Goal: Check status

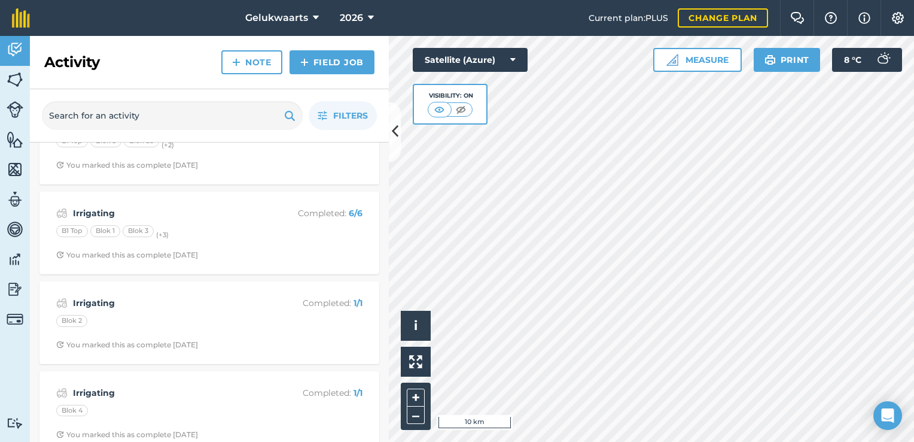
scroll to position [503, 0]
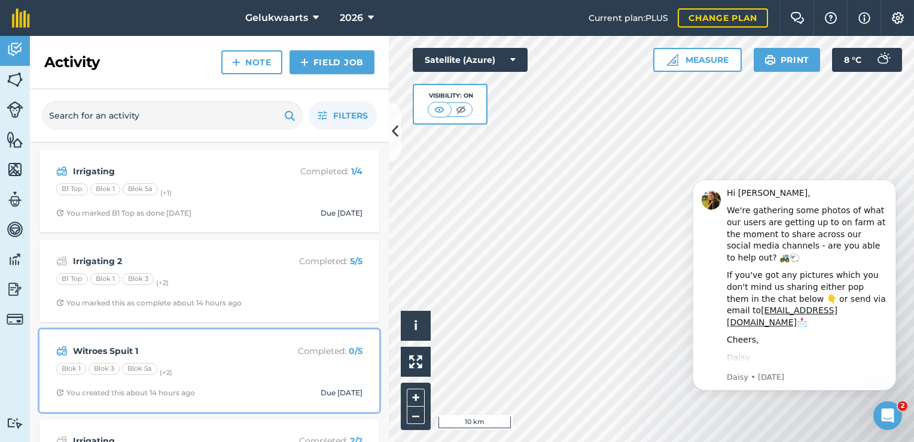
click at [253, 359] on div "Witroes Spuit 1 Completed : 0 / 5 Blok 1 Blok 3 Blok 5a (+ 2 ) You created this…" at bounding box center [209, 370] width 325 height 68
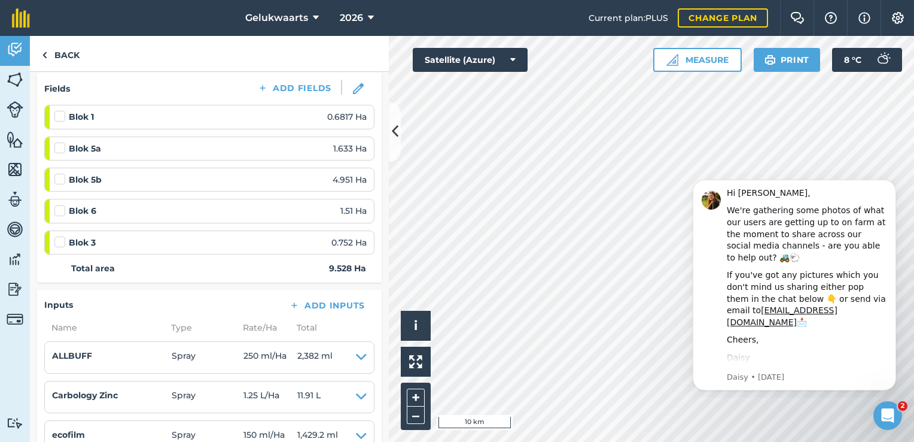
scroll to position [183, 0]
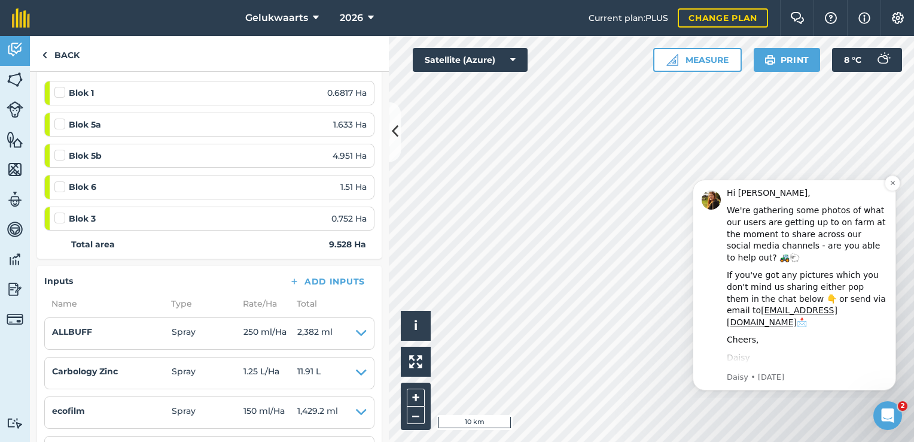
click at [835, 334] on div "Cheers," at bounding box center [807, 340] width 160 height 12
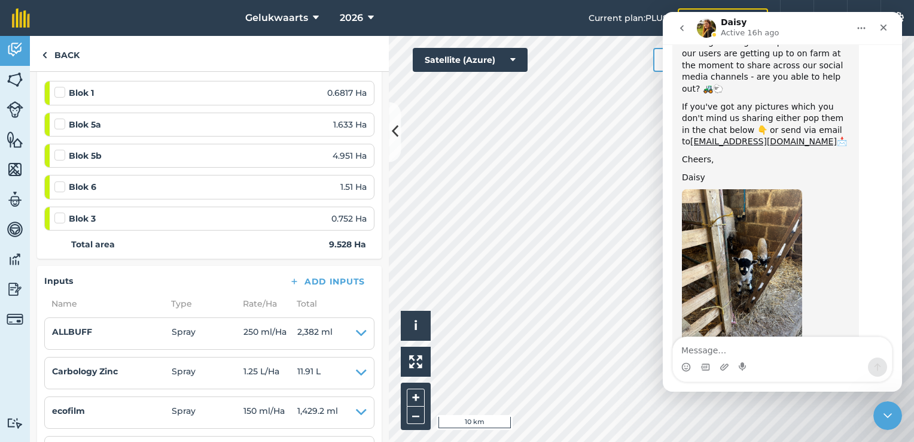
scroll to position [215, 0]
